Goal: Transaction & Acquisition: Purchase product/service

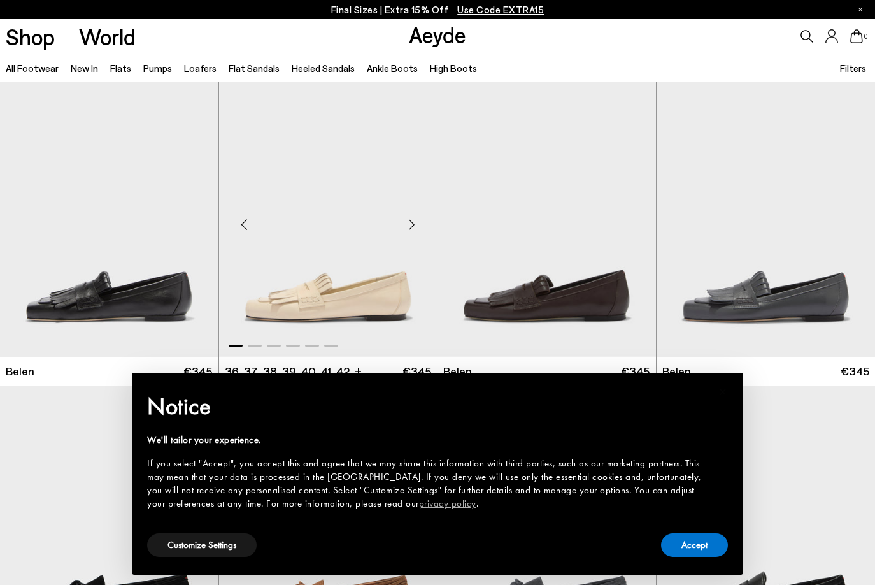
scroll to position [1, 0]
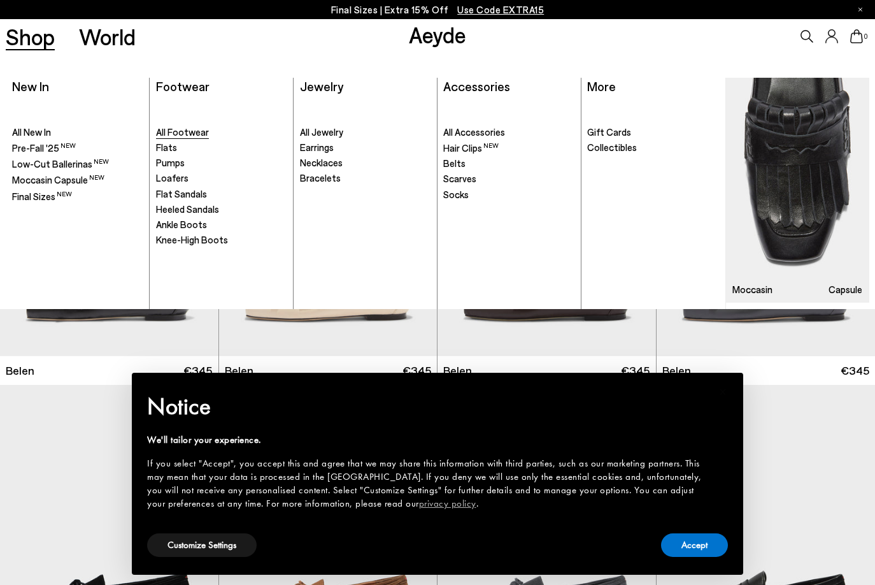
click at [184, 134] on span "All Footwear" at bounding box center [182, 131] width 53 height 11
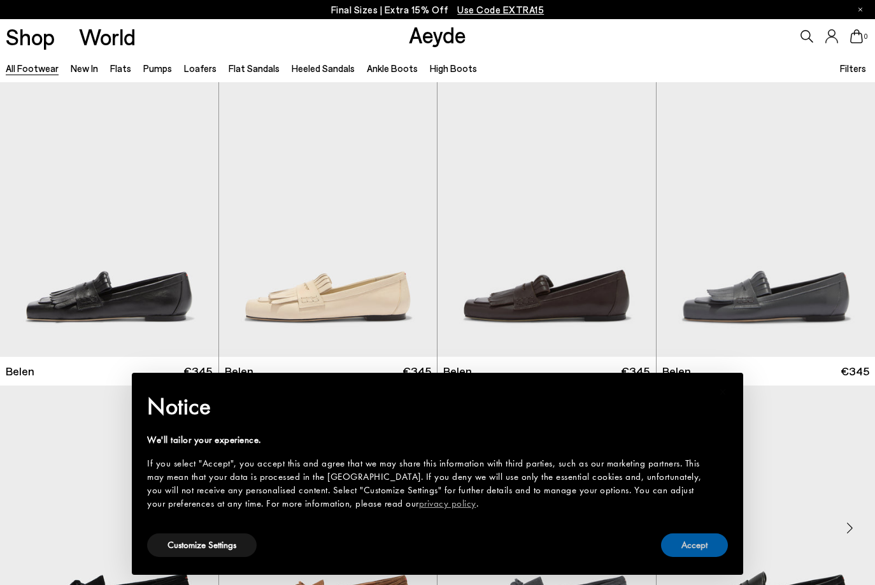
click at [698, 544] on button "Accept" at bounding box center [694, 545] width 67 height 24
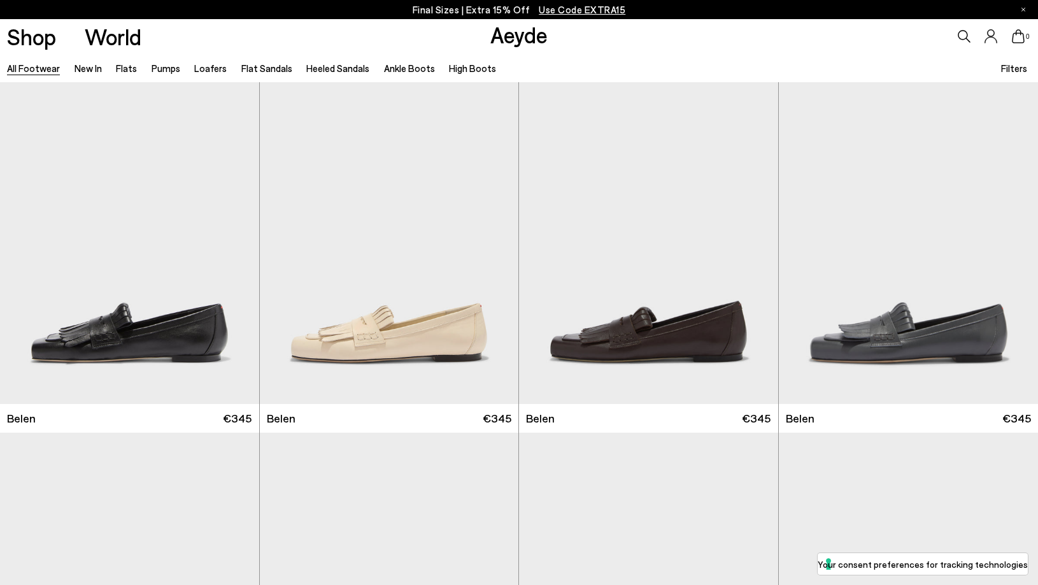
scroll to position [20, 0]
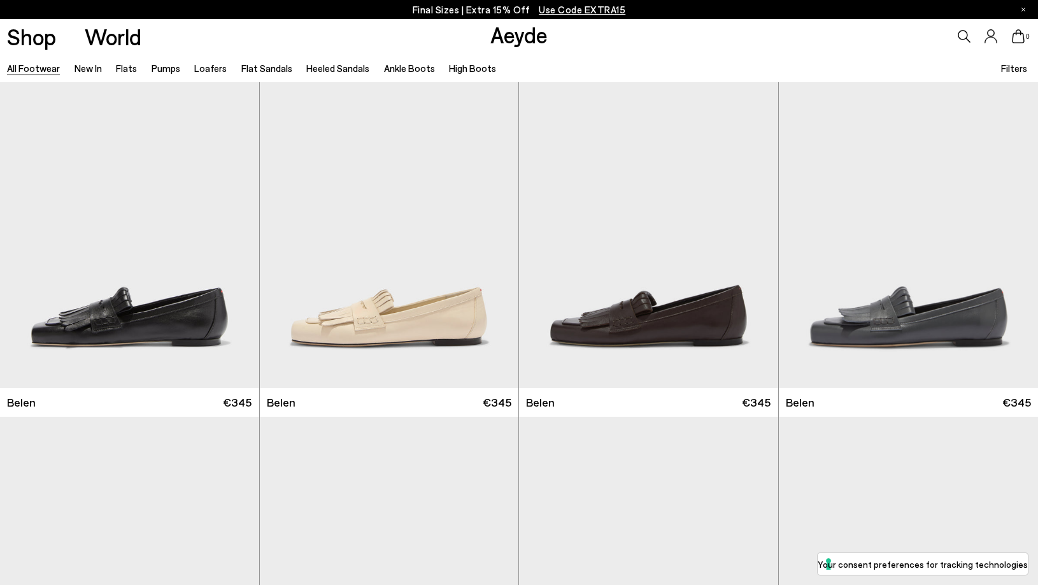
click at [875, 61] on span "Filters" at bounding box center [1015, 68] width 26 height 15
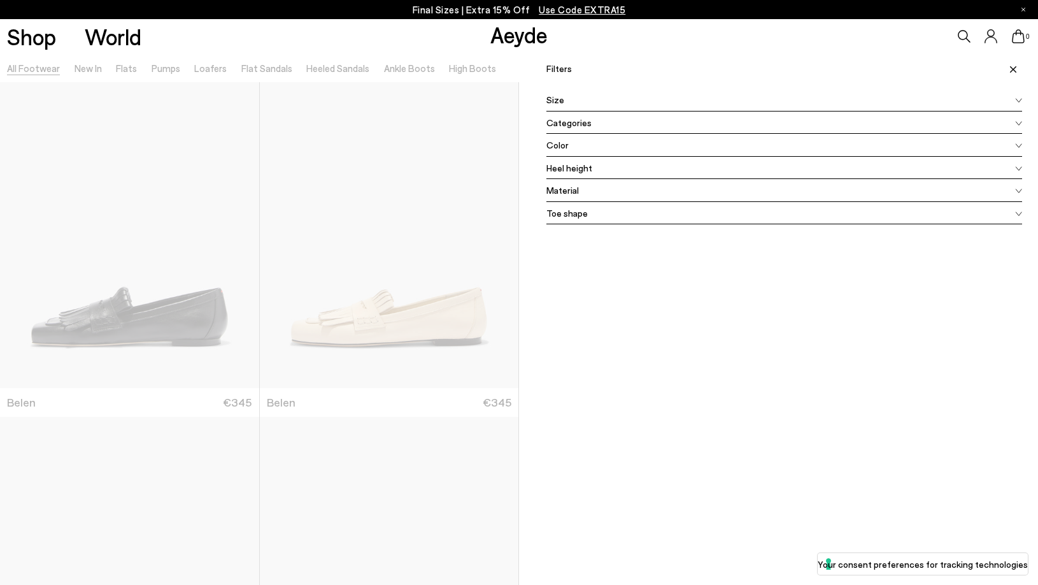
click at [510, 62] on div at bounding box center [259, 346] width 519 height 585
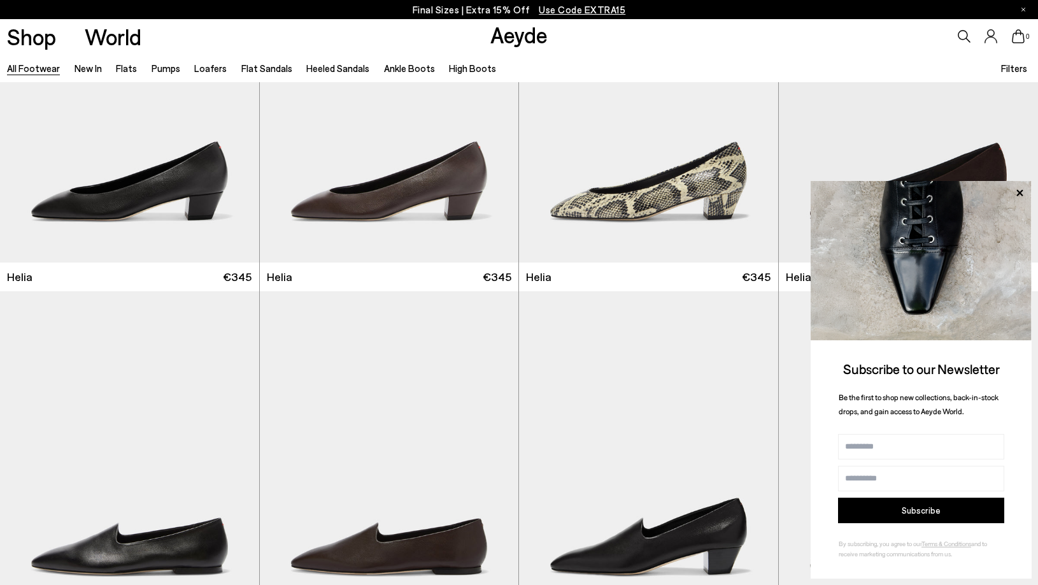
scroll to position [2643, 0]
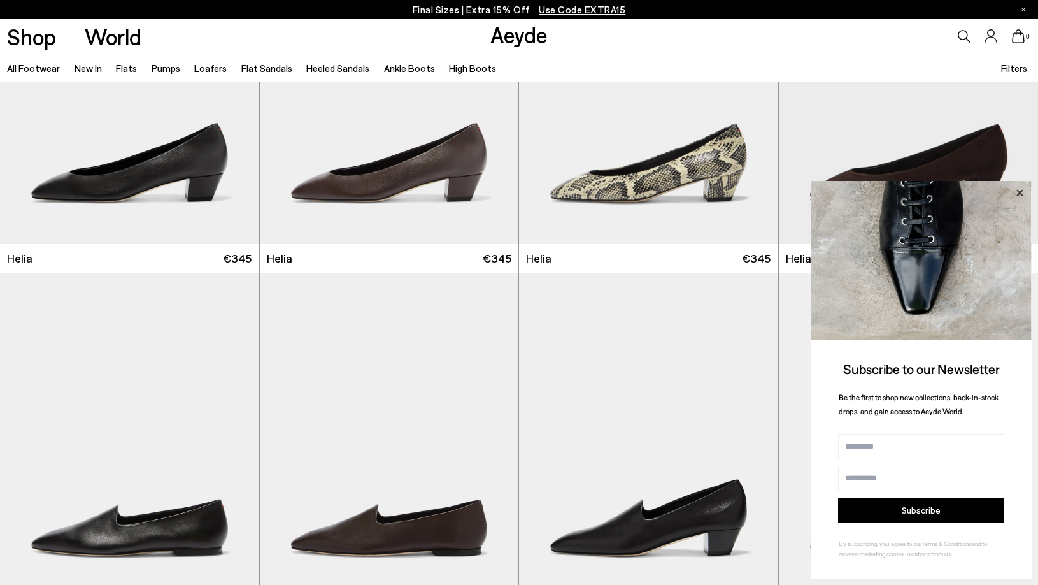
click at [875, 194] on icon at bounding box center [1020, 192] width 6 height 6
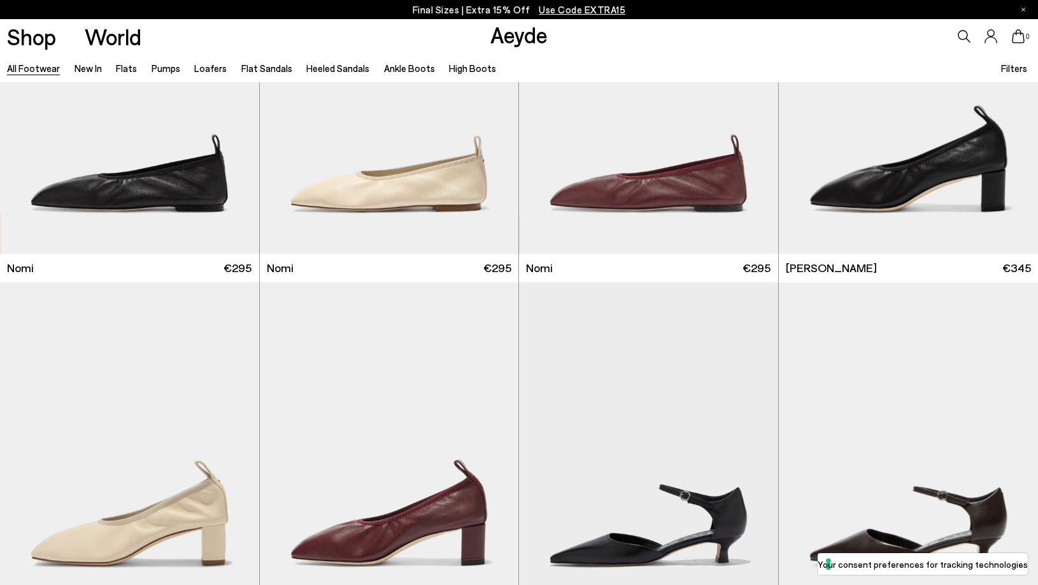
scroll to position [3705, 0]
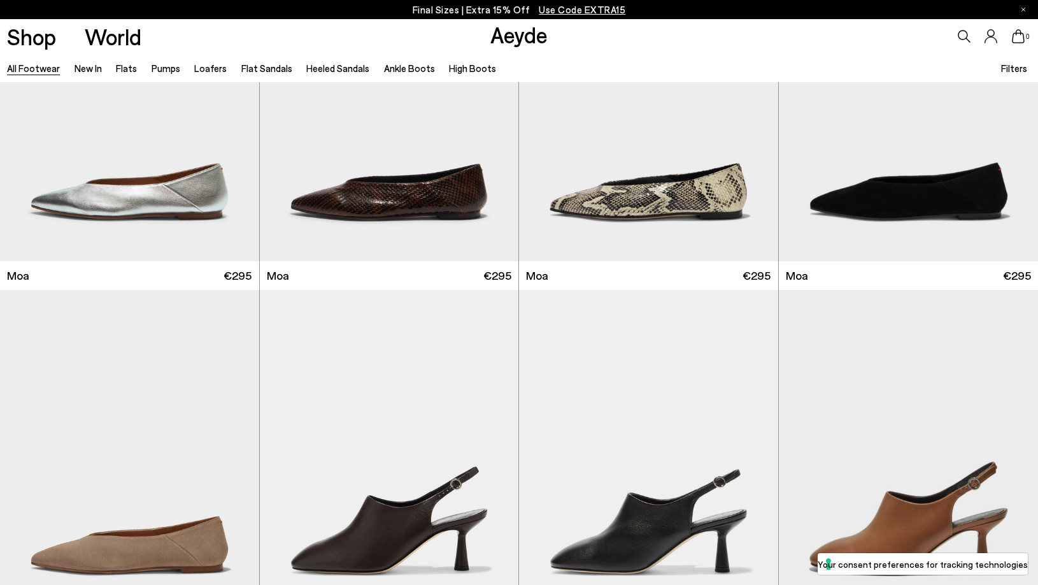
scroll to position [6864, 0]
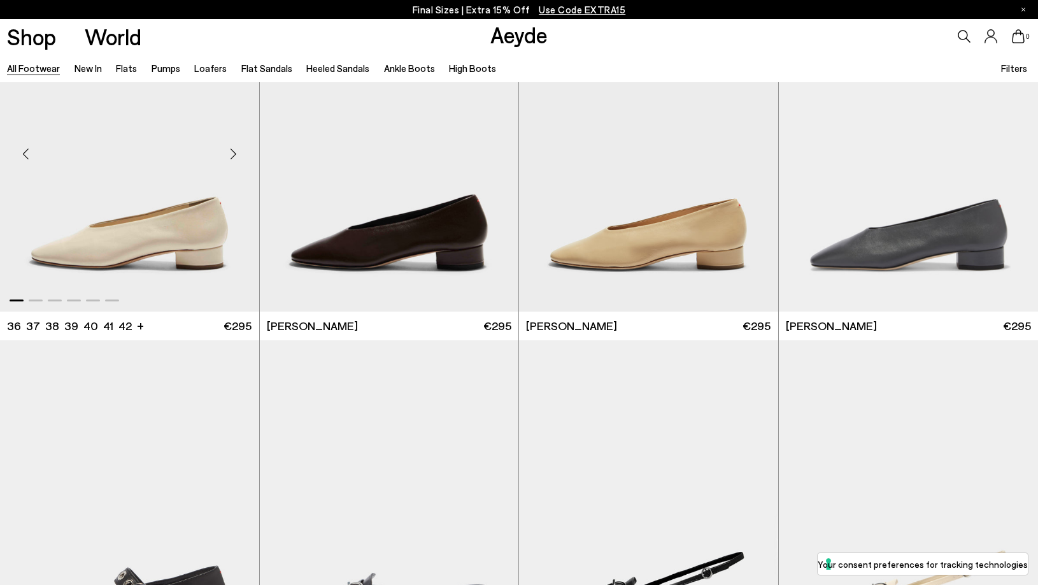
scroll to position [7529, 0]
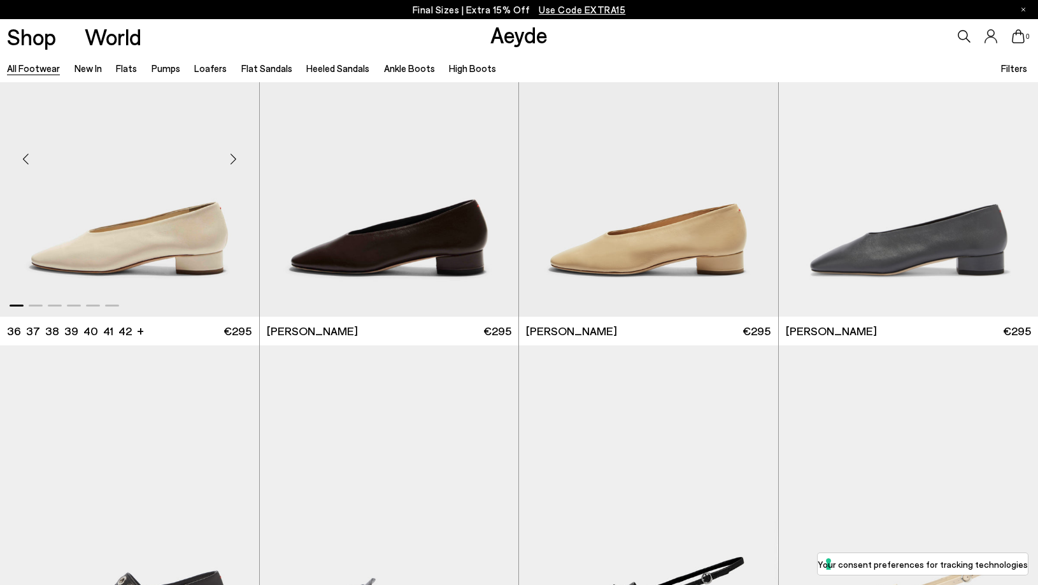
click at [241, 156] on div "Next slide" at bounding box center [234, 159] width 38 height 38
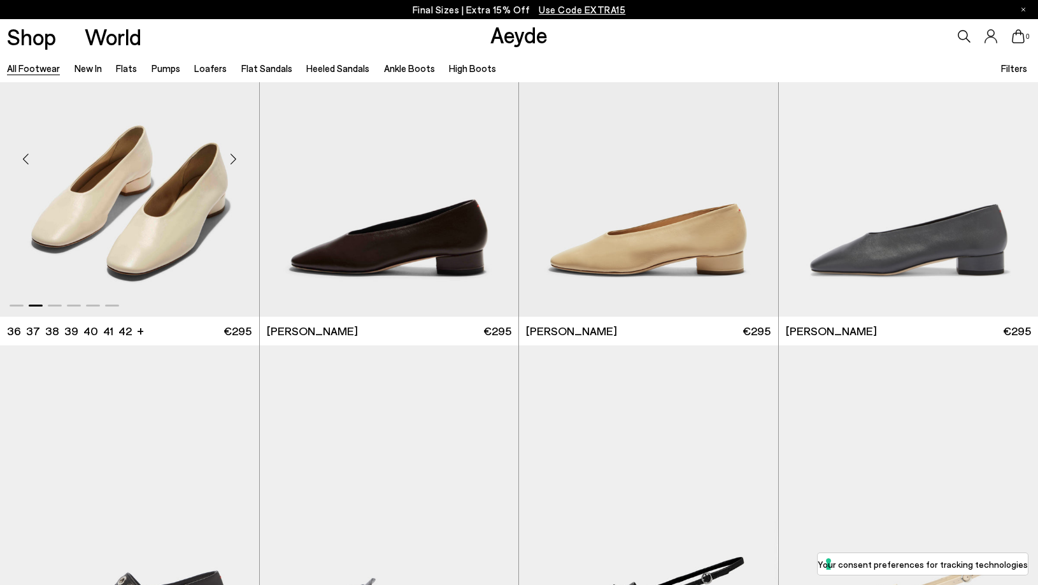
click at [241, 156] on div "Next slide" at bounding box center [234, 159] width 38 height 38
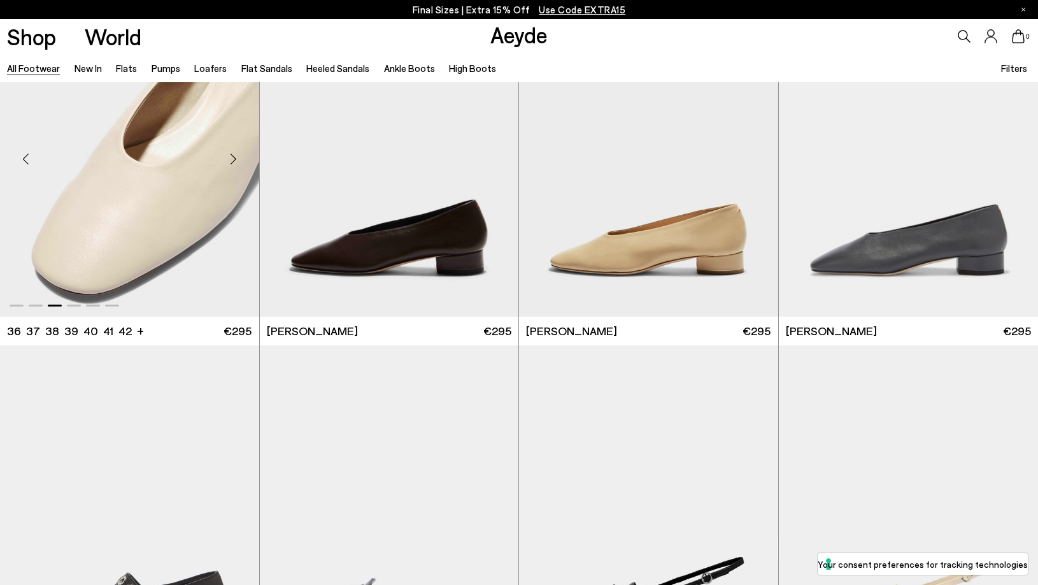
click at [241, 156] on div "Next slide" at bounding box center [234, 159] width 38 height 38
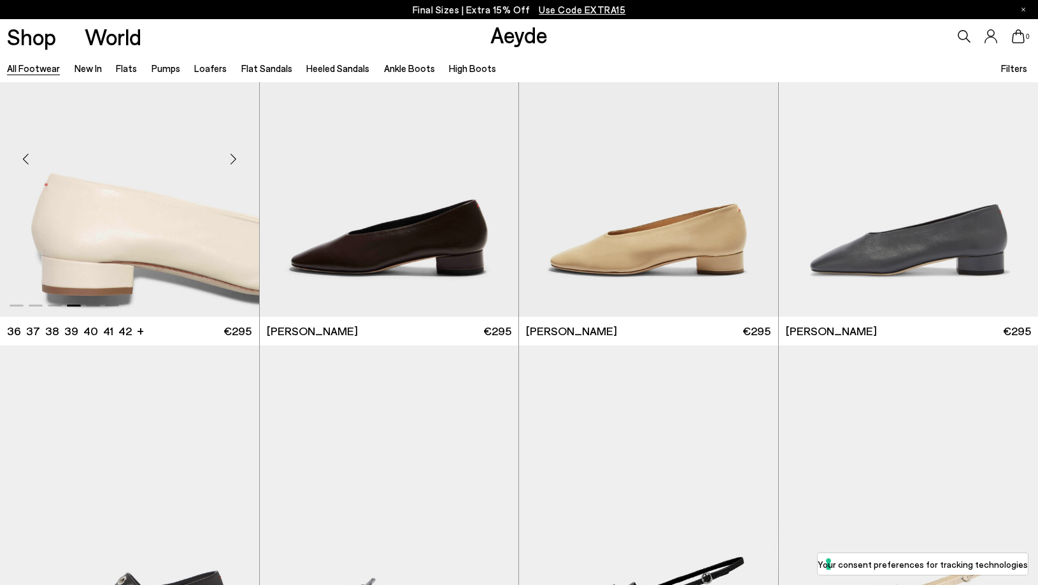
click at [241, 156] on div "Next slide" at bounding box center [234, 159] width 38 height 38
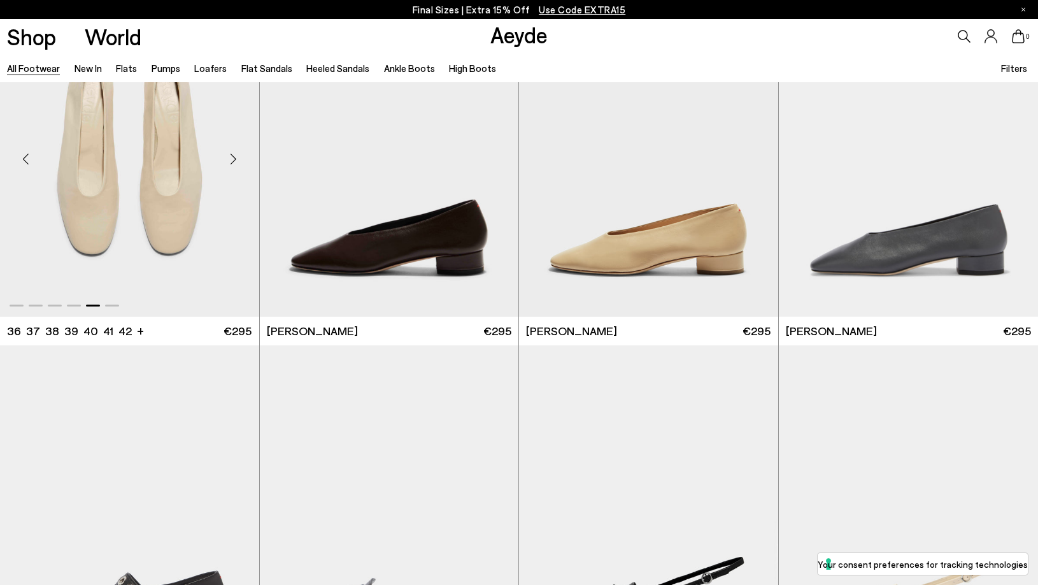
click at [241, 156] on div "Next slide" at bounding box center [234, 159] width 38 height 38
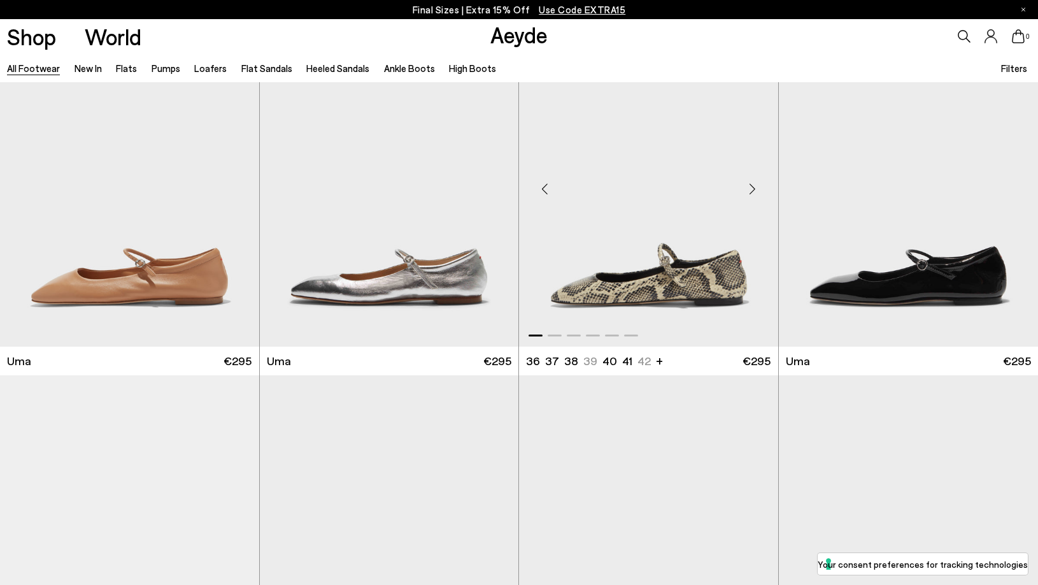
scroll to position [11105, 0]
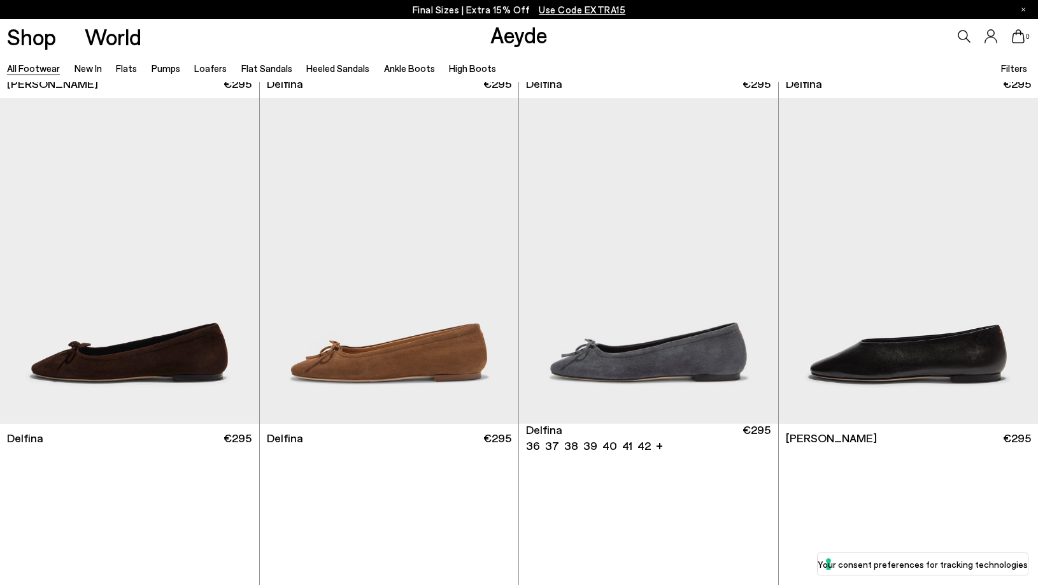
scroll to position [13426, 0]
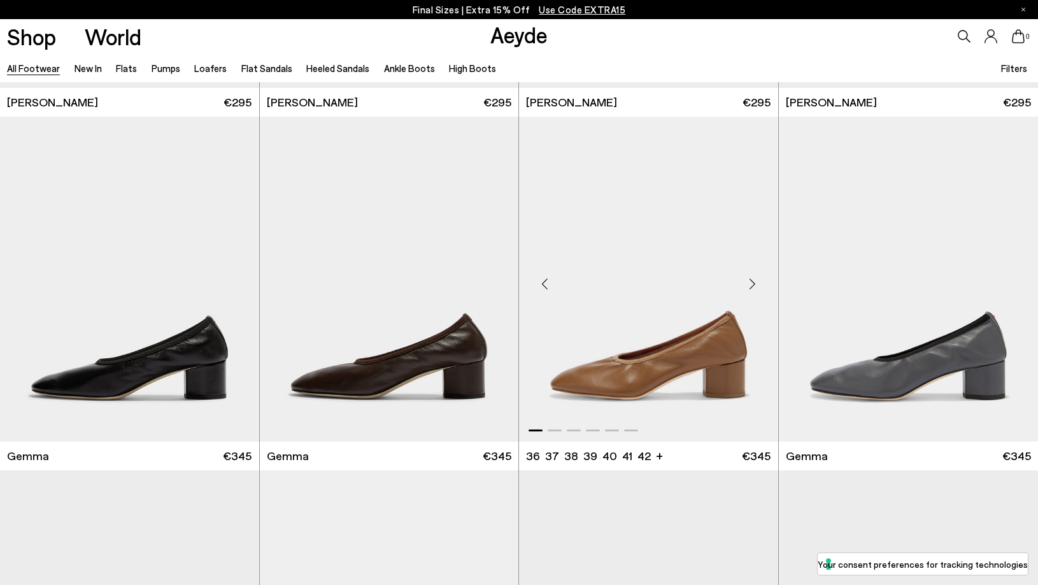
click at [753, 283] on div "Next slide" at bounding box center [753, 284] width 38 height 38
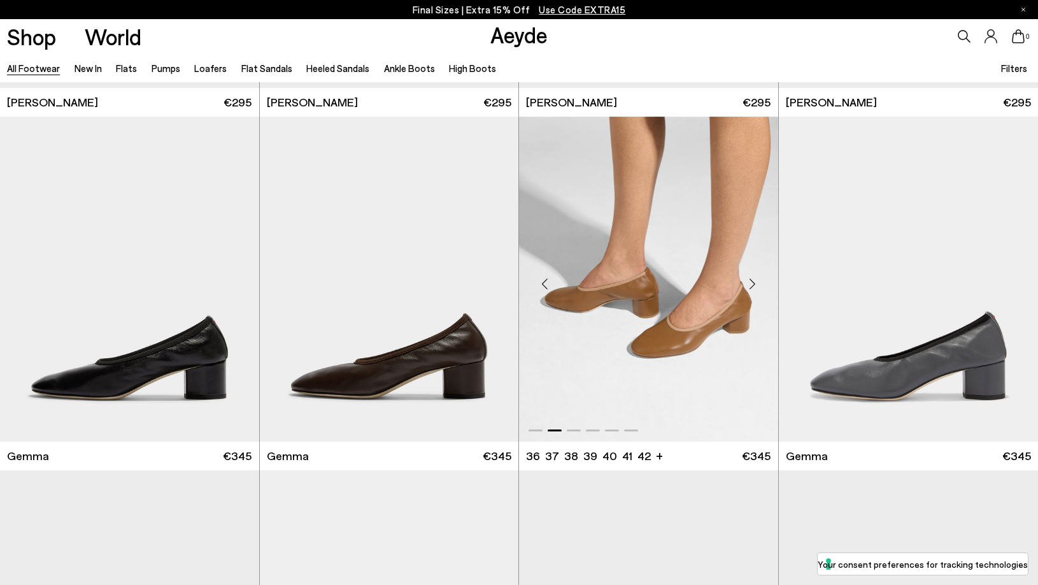
click at [754, 281] on div "Next slide" at bounding box center [753, 284] width 38 height 38
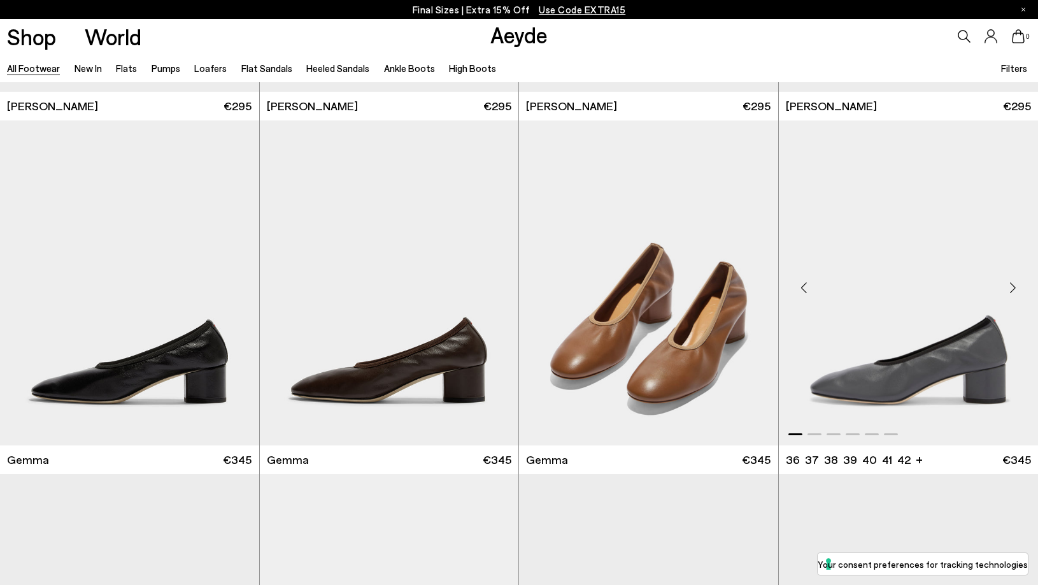
scroll to position [13423, 0]
click at [875, 283] on div "Next slide" at bounding box center [1013, 287] width 38 height 38
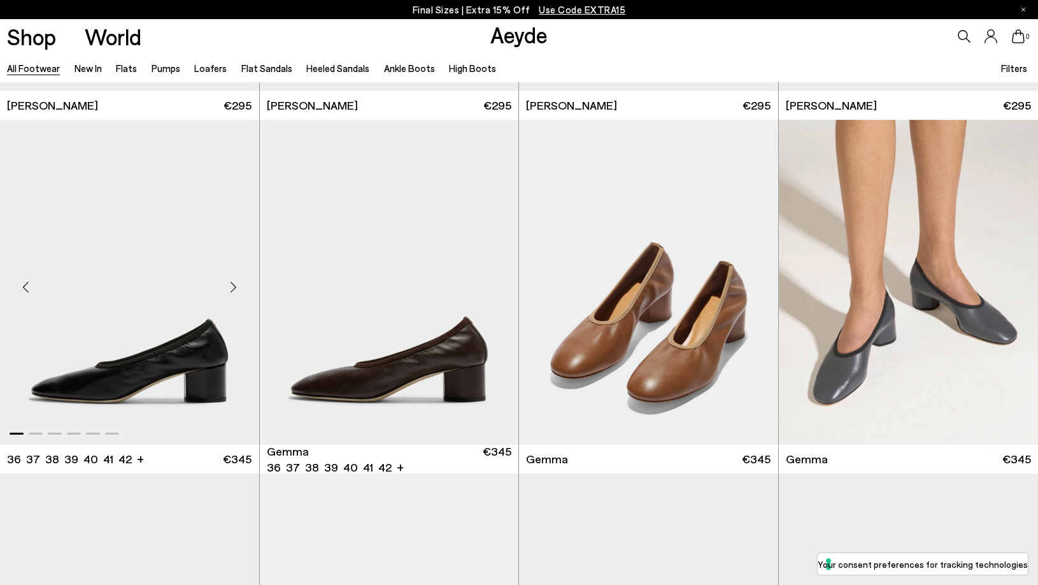
click at [237, 291] on div "Next slide" at bounding box center [234, 287] width 38 height 38
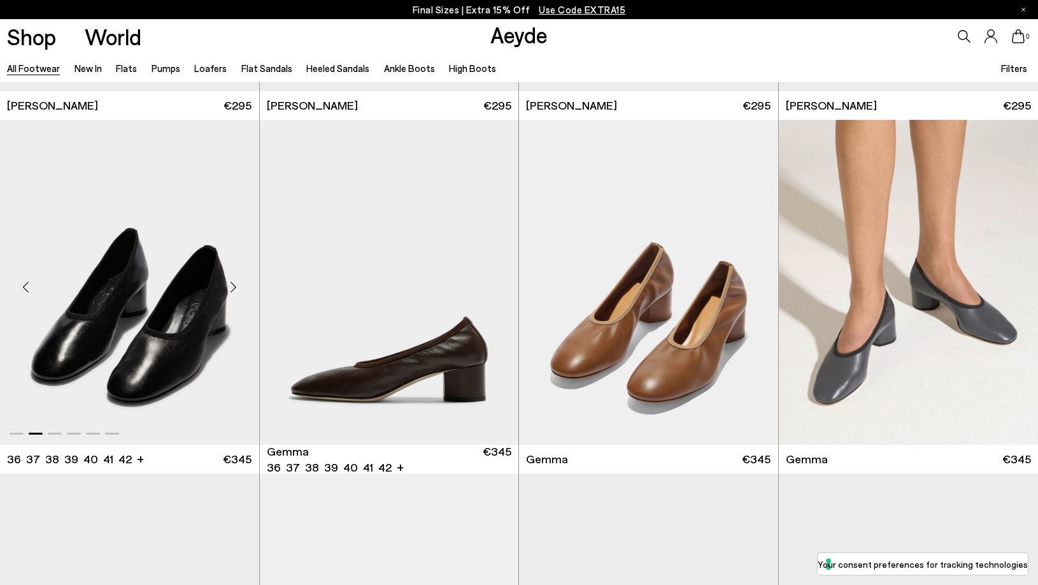
click at [237, 291] on div "Next slide" at bounding box center [234, 287] width 38 height 38
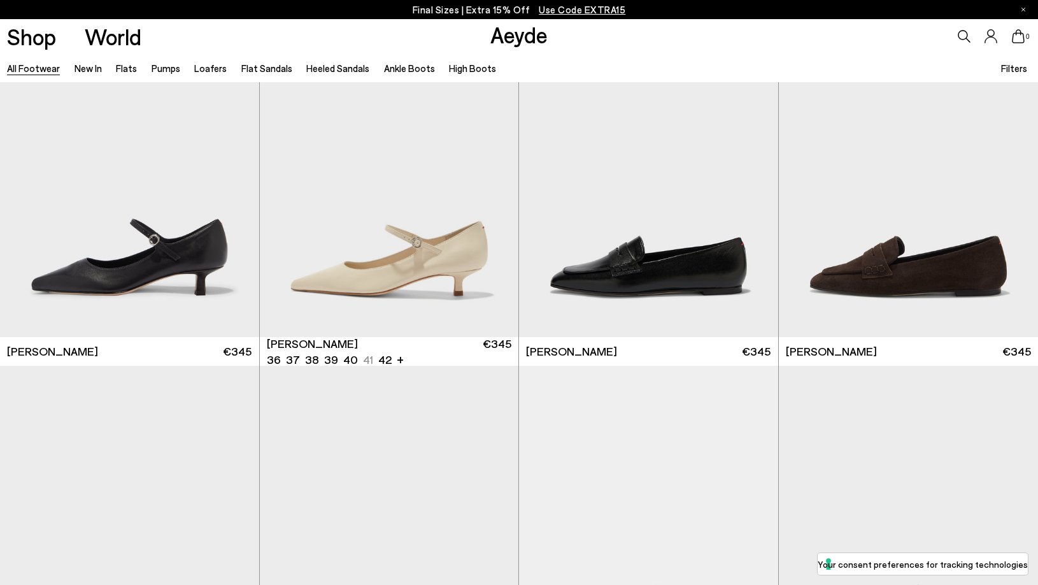
scroll to position [13379, 0]
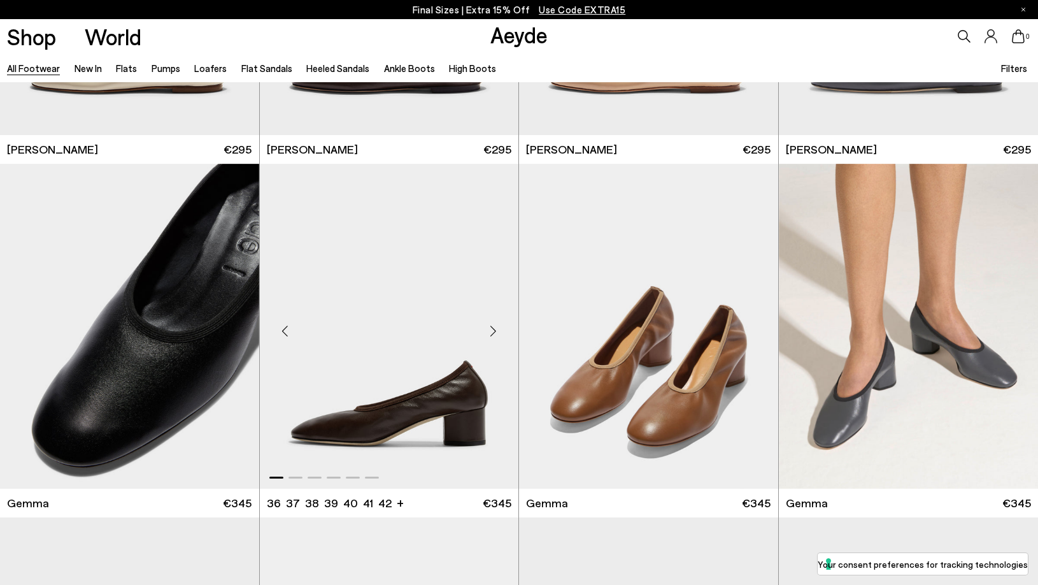
click at [497, 326] on div "Next slide" at bounding box center [493, 331] width 38 height 38
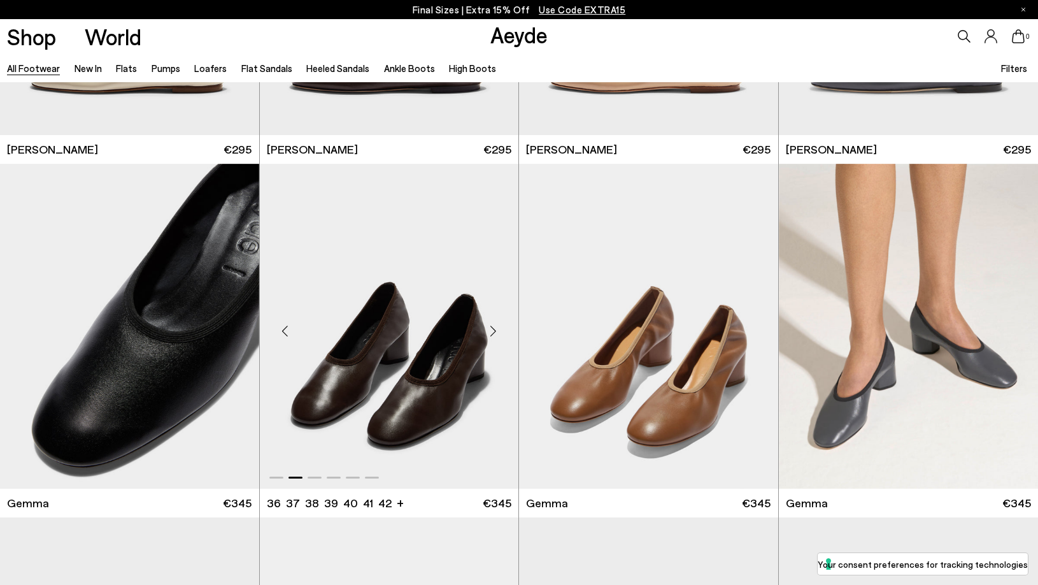
click at [497, 326] on div "Next slide" at bounding box center [493, 331] width 38 height 38
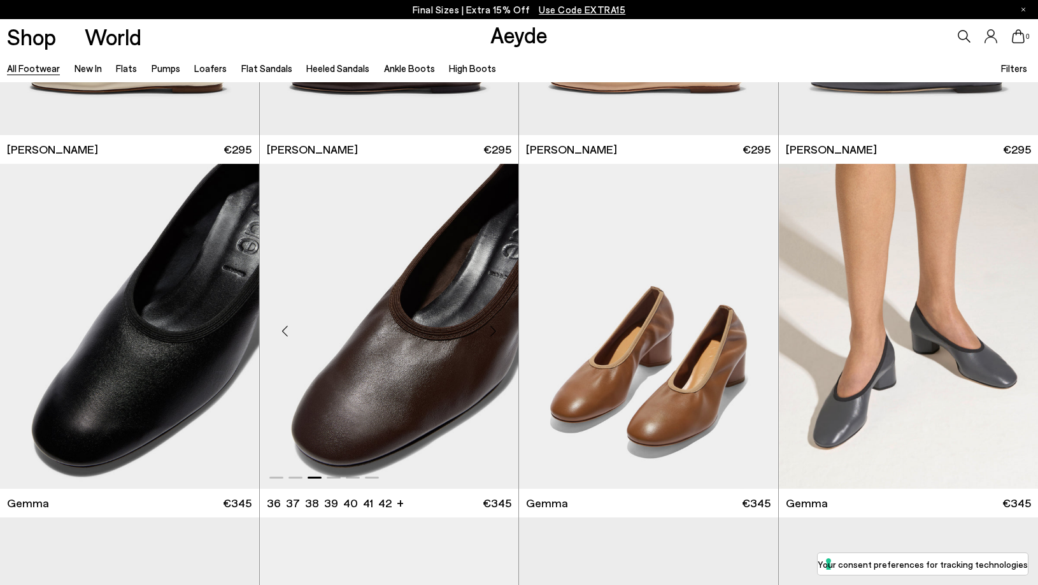
click at [497, 326] on div "Next slide" at bounding box center [493, 331] width 38 height 38
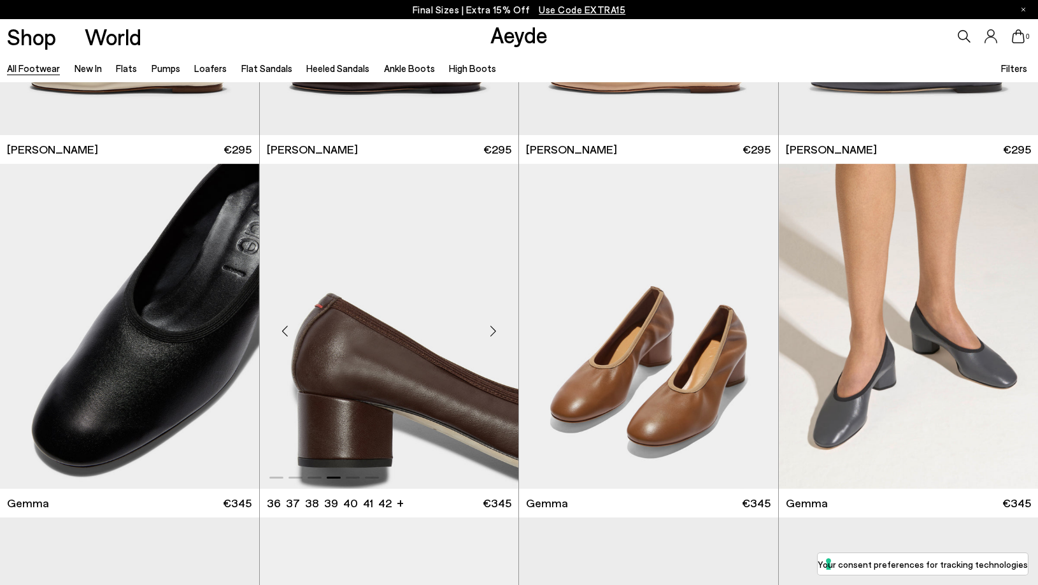
click at [417, 389] on img "4 / 6" at bounding box center [389, 327] width 259 height 326
click at [377, 366] on img "4 / 6" at bounding box center [389, 327] width 259 height 326
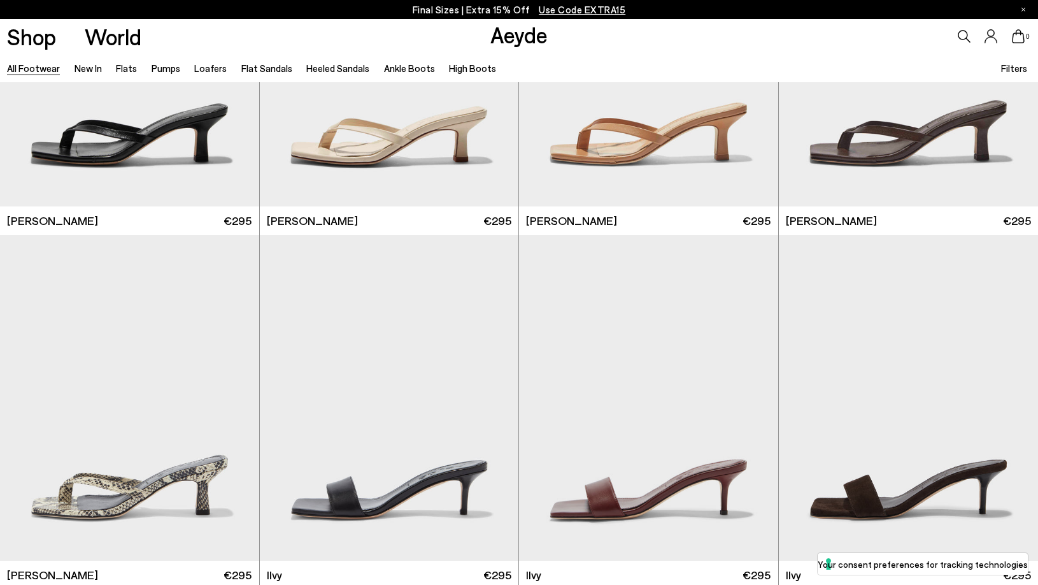
scroll to position [15515, 0]
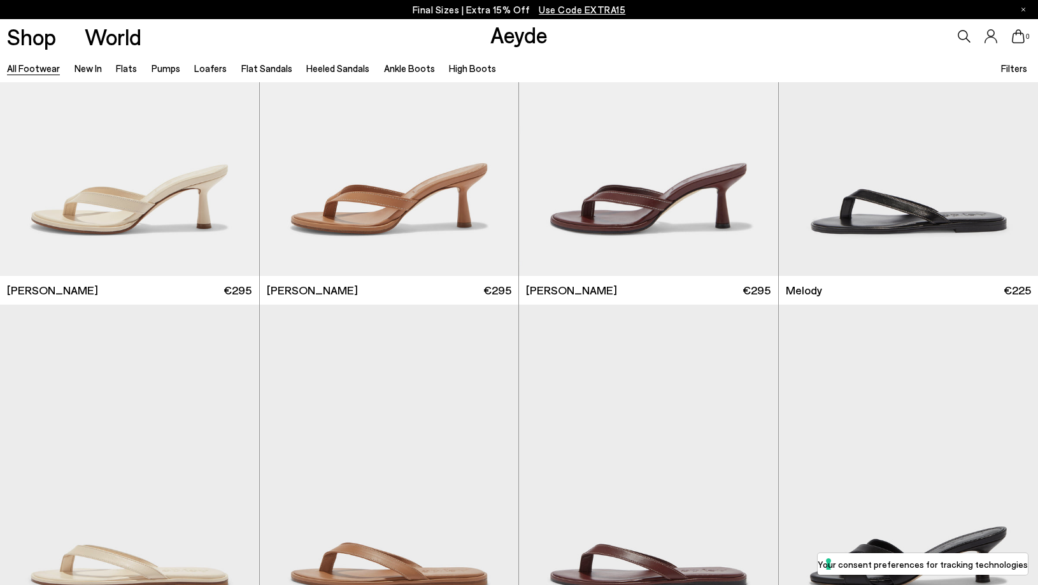
scroll to position [17168, 0]
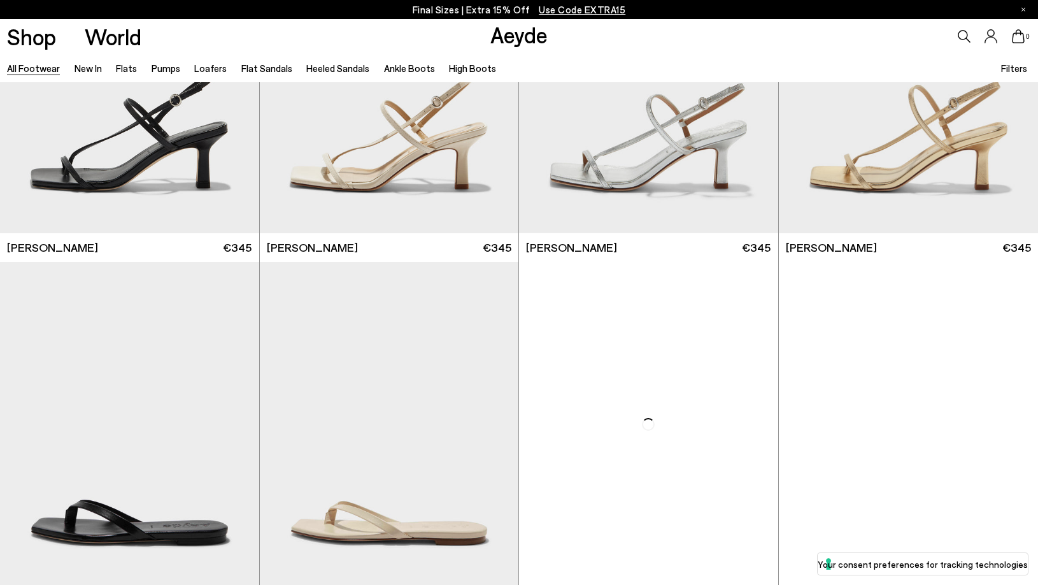
scroll to position [19405, 0]
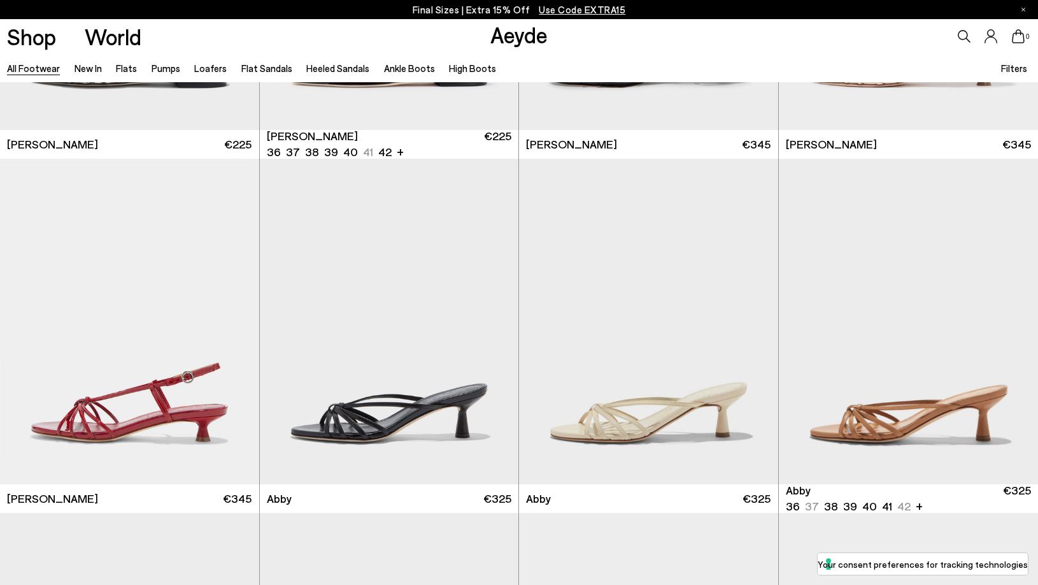
scroll to position [20904, 0]
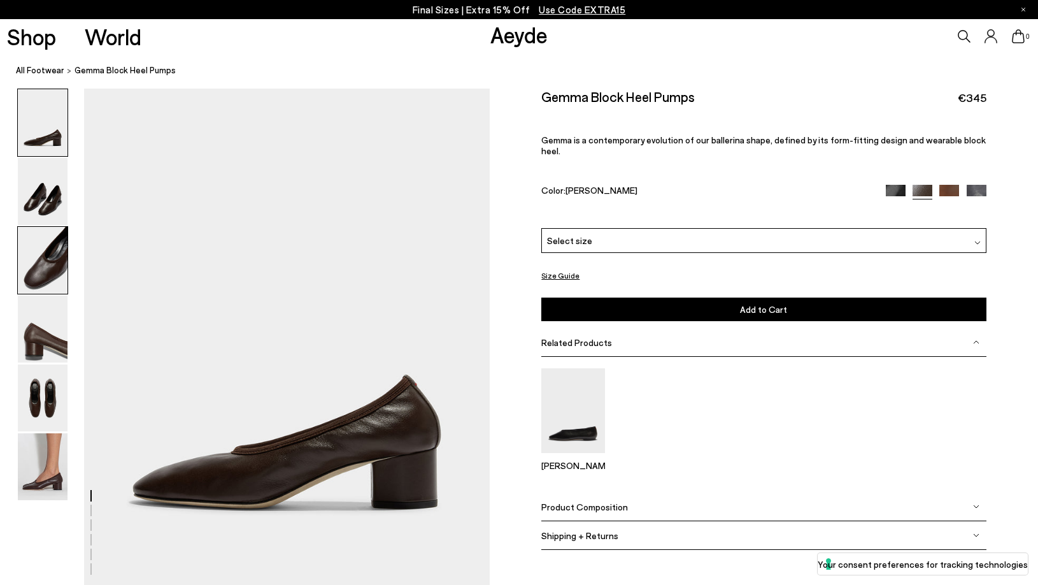
click at [51, 254] on img at bounding box center [43, 260] width 50 height 67
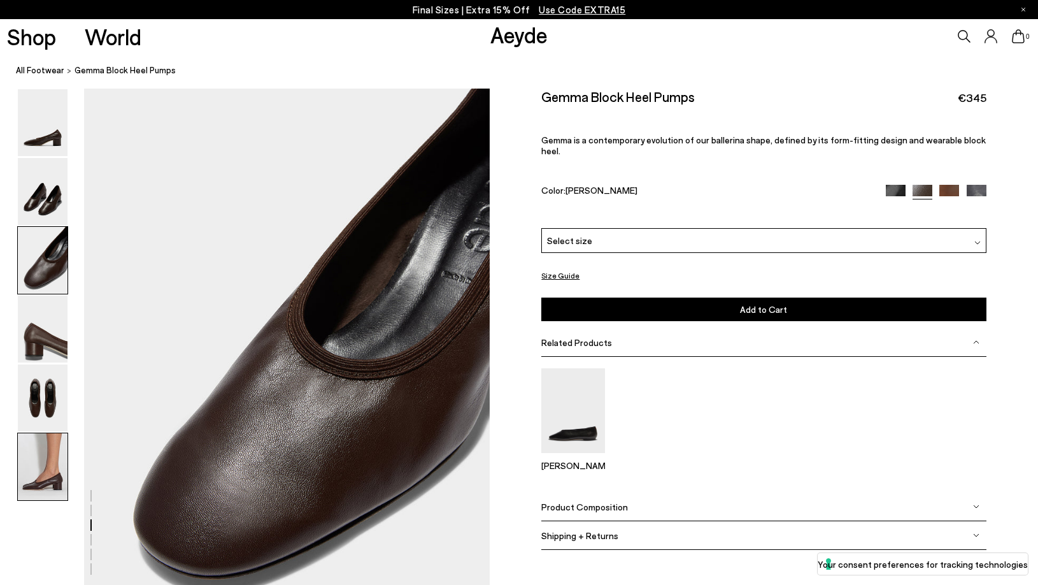
click at [32, 473] on img at bounding box center [43, 466] width 50 height 67
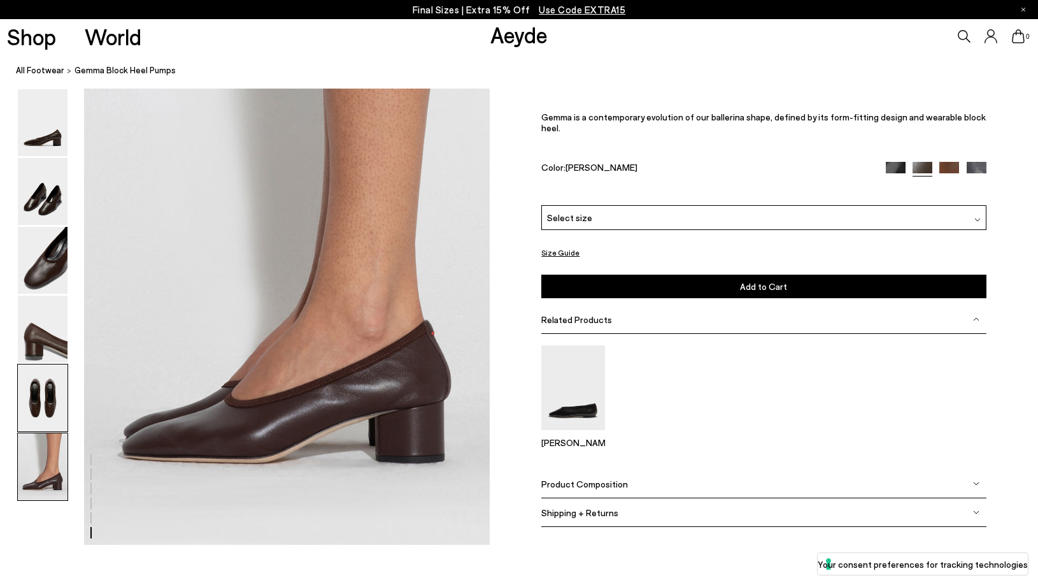
scroll to position [2759, 0]
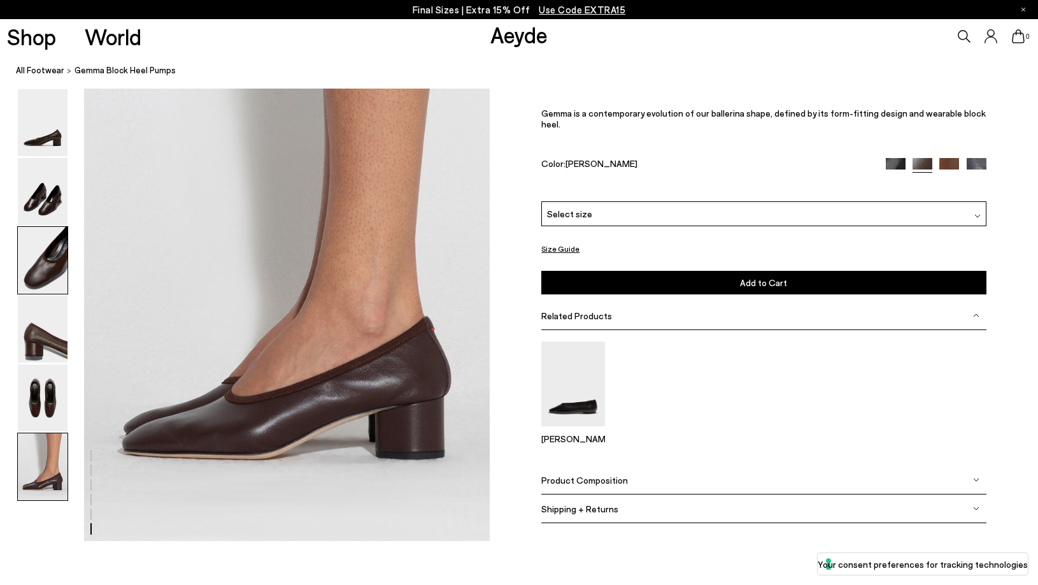
click at [47, 289] on img at bounding box center [43, 260] width 50 height 67
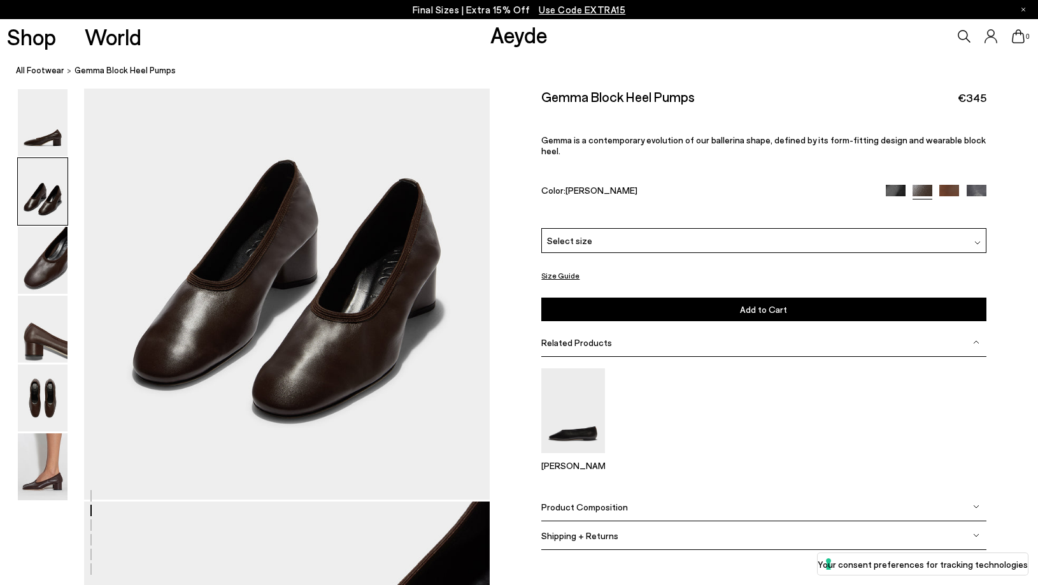
scroll to position [587, 0]
